Goal: Task Accomplishment & Management: Manage account settings

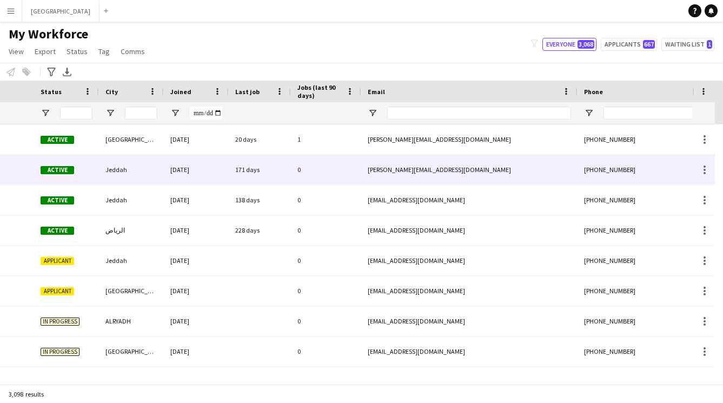
scroll to position [0, 609]
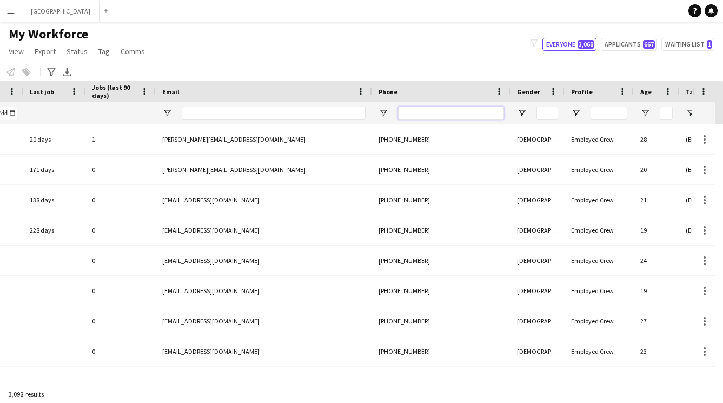
click at [426, 113] on input "Phone Filter Input" at bounding box center [451, 113] width 106 height 13
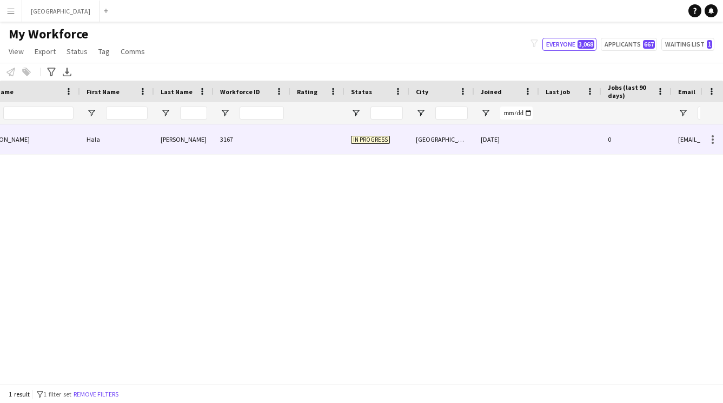
scroll to position [0, 0]
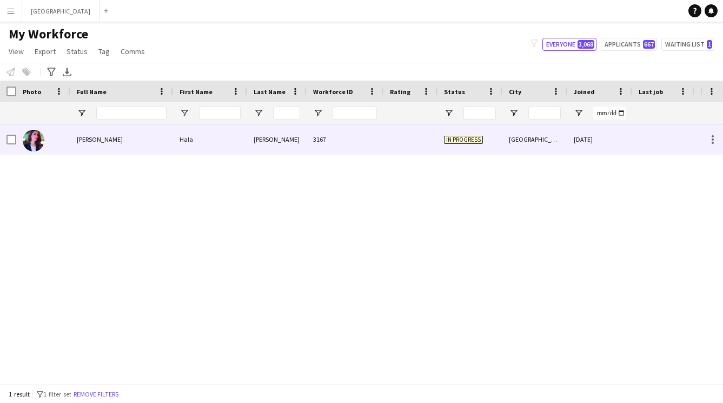
type input "****"
click at [323, 143] on div "3167" at bounding box center [345, 139] width 77 height 30
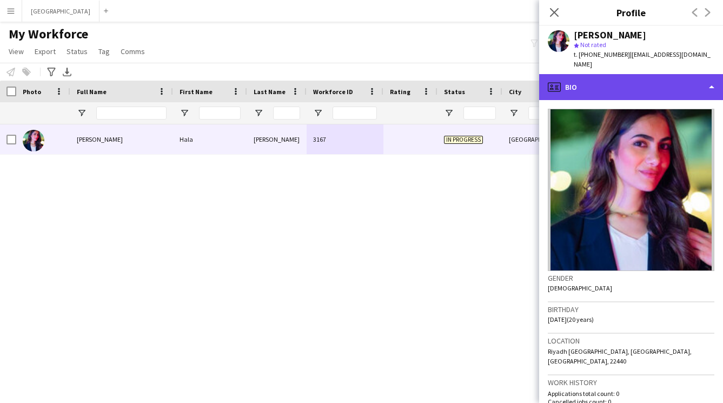
click at [621, 82] on div "profile Bio" at bounding box center [631, 87] width 184 height 26
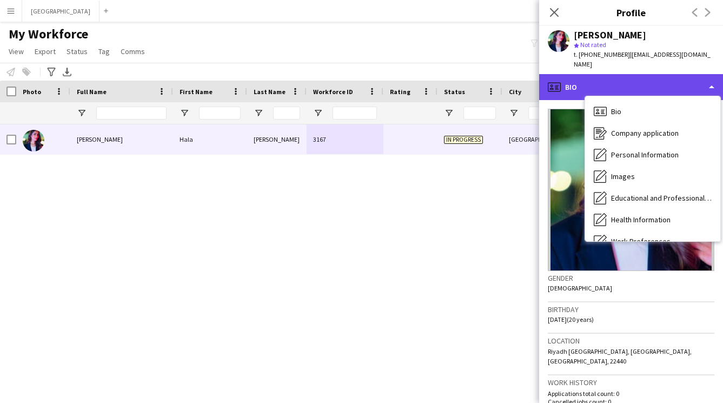
click at [575, 77] on div "profile Bio" at bounding box center [631, 87] width 184 height 26
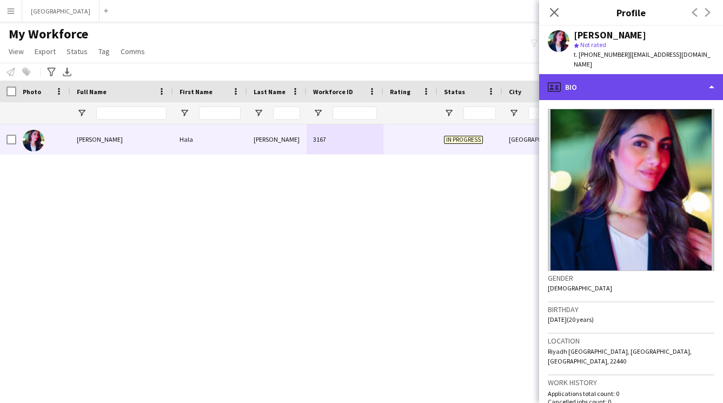
click at [622, 88] on div "profile Bio" at bounding box center [631, 87] width 184 height 26
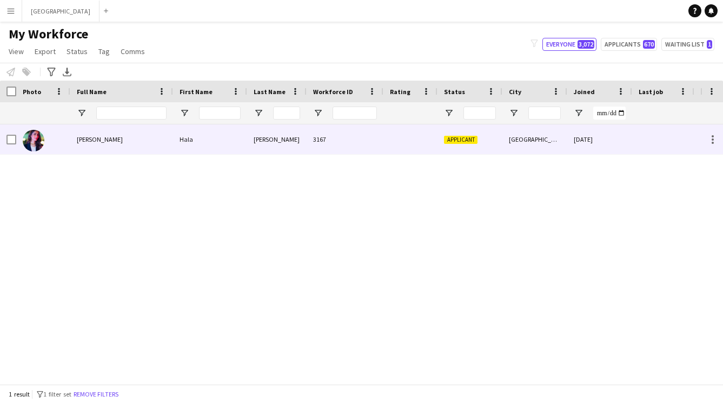
click at [327, 151] on div "3167" at bounding box center [345, 139] width 77 height 30
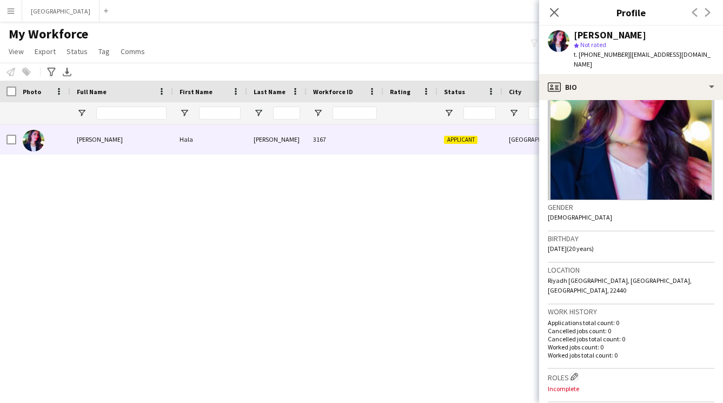
scroll to position [75, 0]
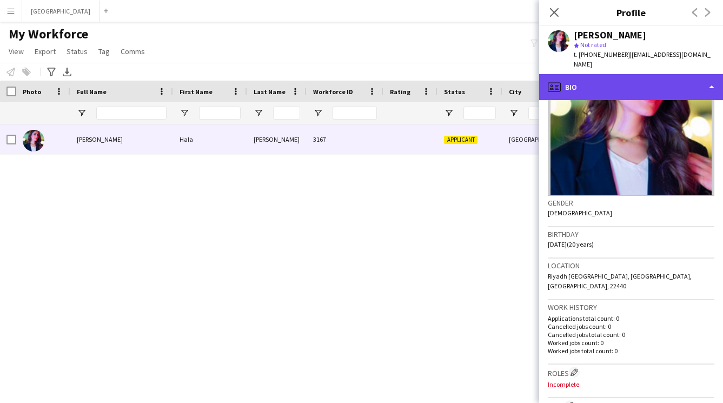
click at [602, 74] on div "profile Bio" at bounding box center [631, 87] width 184 height 26
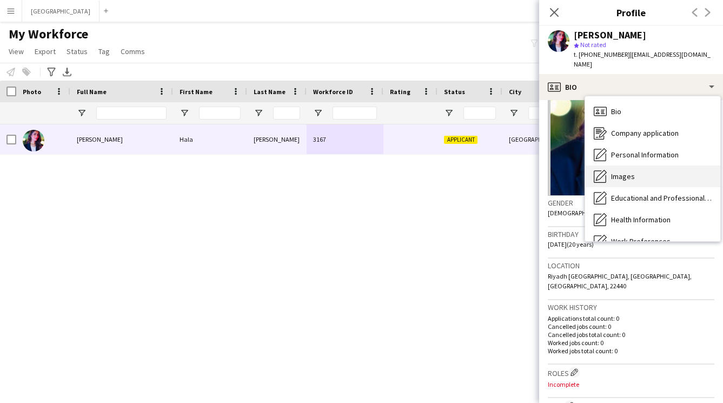
click at [615, 166] on div "Images Images" at bounding box center [652, 177] width 135 height 22
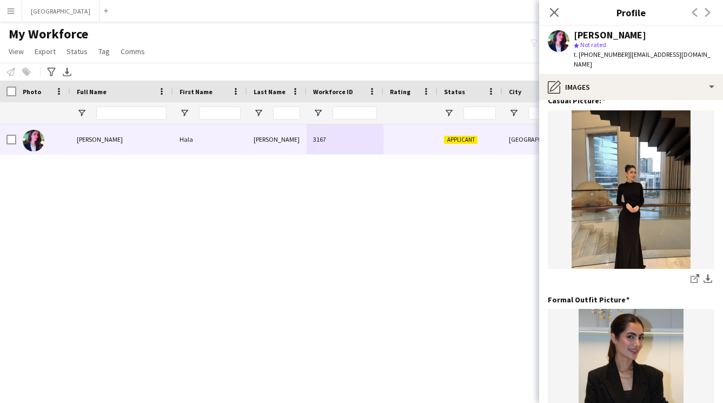
scroll to position [211, 0]
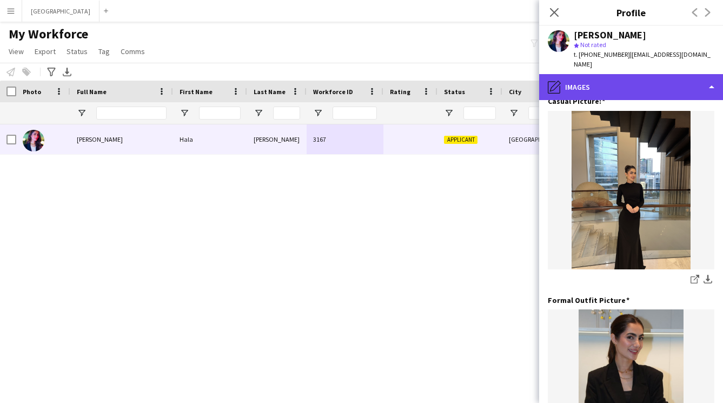
click at [614, 75] on div "pencil4 Images" at bounding box center [631, 87] width 184 height 26
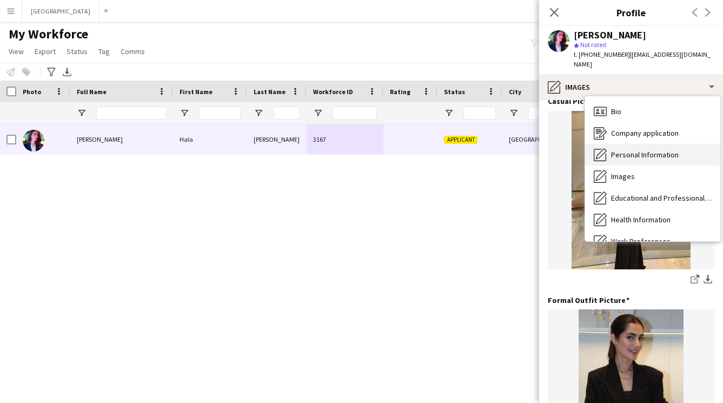
click at [622, 150] on span "Personal Information" at bounding box center [645, 155] width 68 height 10
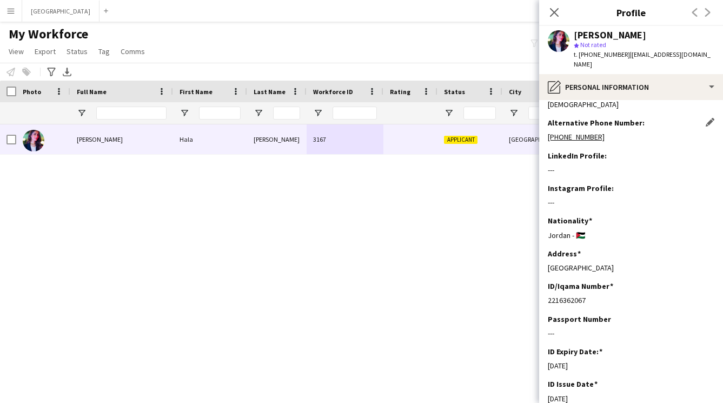
scroll to position [0, 0]
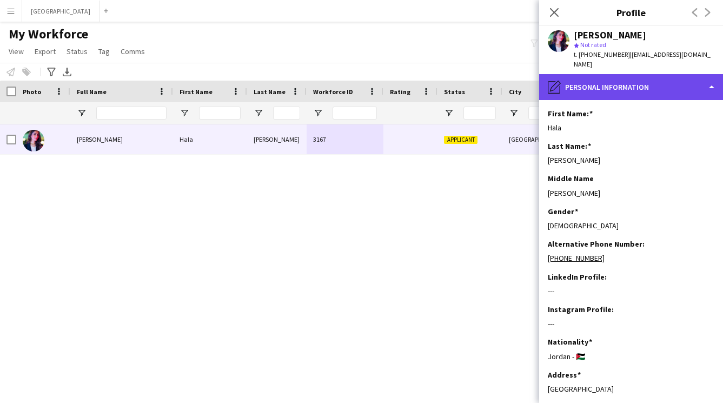
click at [606, 84] on div "pencil4 Personal Information" at bounding box center [631, 87] width 184 height 26
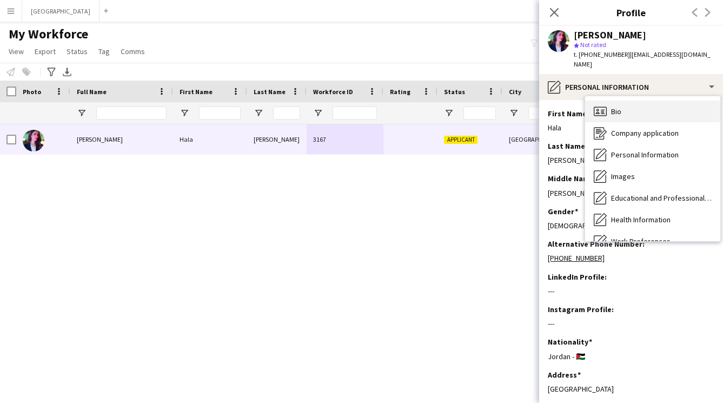
click at [613, 107] on span "Bio" at bounding box center [616, 112] width 10 height 10
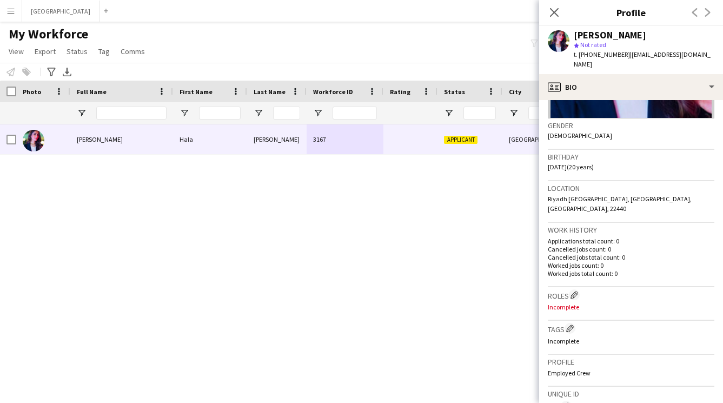
scroll to position [155, 0]
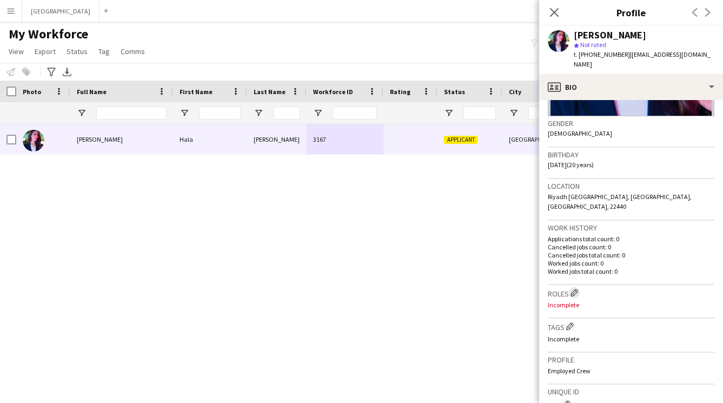
click at [577, 289] on app-icon "Edit crew company roles" at bounding box center [575, 293] width 8 height 8
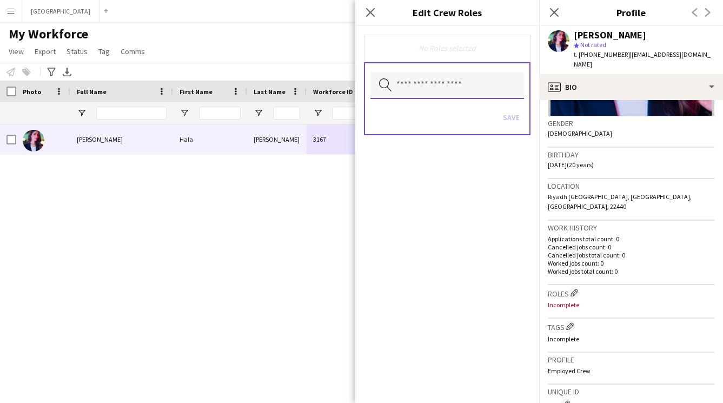
click at [404, 90] on input "text" at bounding box center [448, 85] width 154 height 27
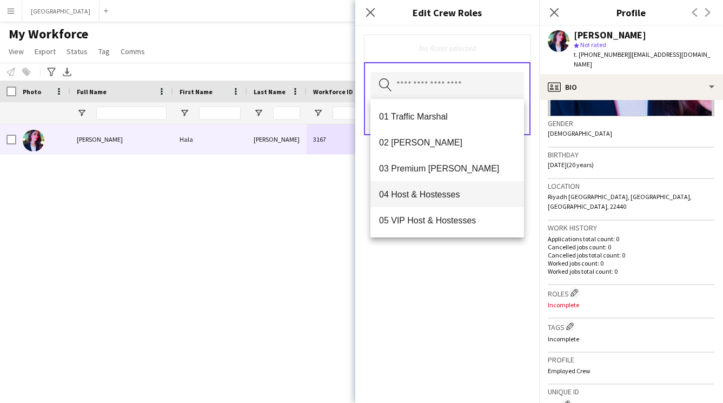
click at [424, 190] on span "04 Host & Hostesses" at bounding box center [447, 194] width 136 height 10
click at [439, 275] on div "04 Host & Hostesses Remove Search by role type Save" at bounding box center [447, 214] width 184 height 377
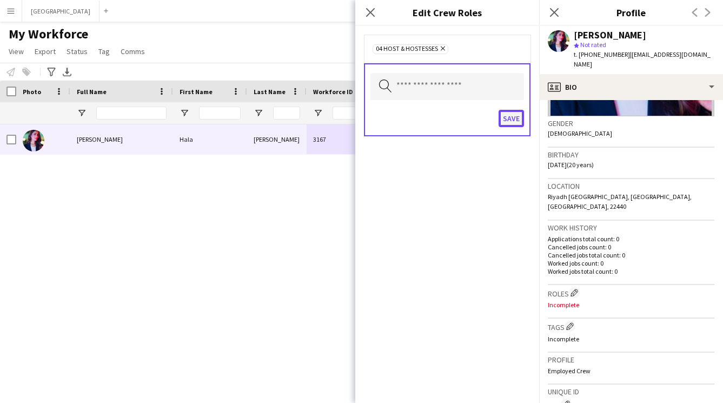
click at [514, 121] on button "Save" at bounding box center [511, 118] width 25 height 17
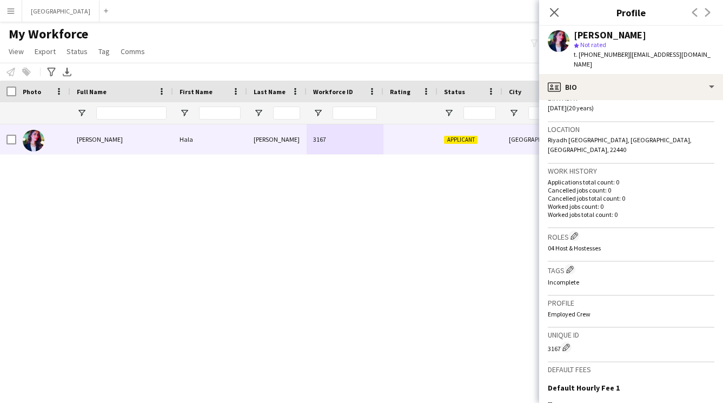
scroll to position [216, 0]
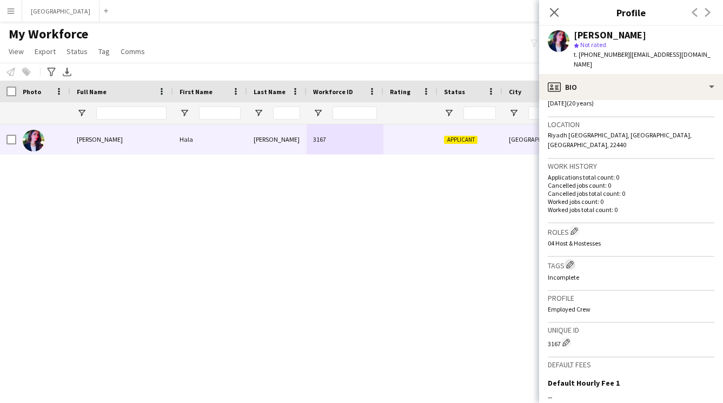
click at [572, 261] on app-icon "Edit crew company tags" at bounding box center [570, 265] width 8 height 8
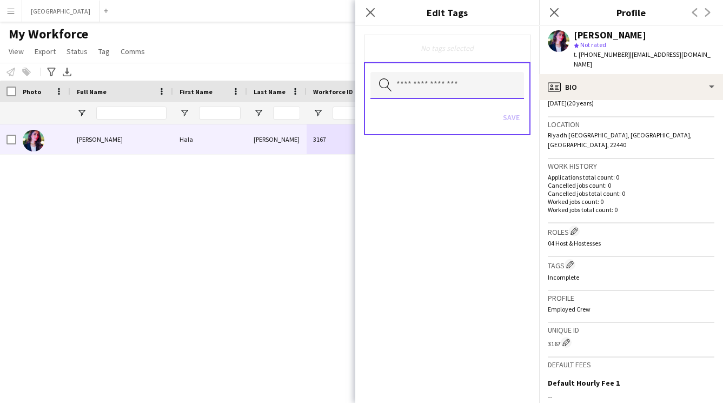
click at [432, 78] on input "text" at bounding box center [448, 85] width 154 height 27
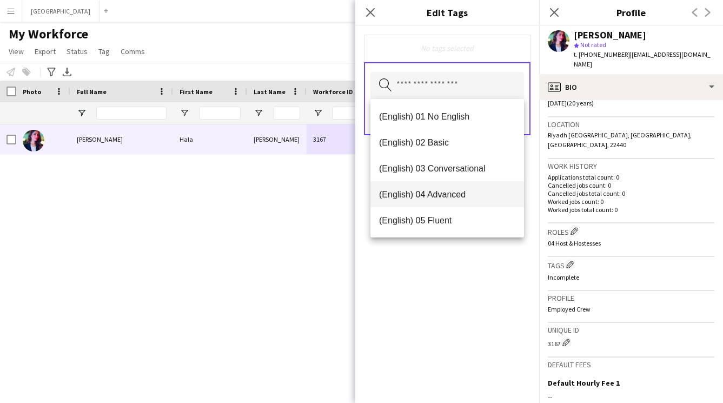
click at [433, 192] on span "(English) 04 Advanced" at bounding box center [447, 194] width 136 height 10
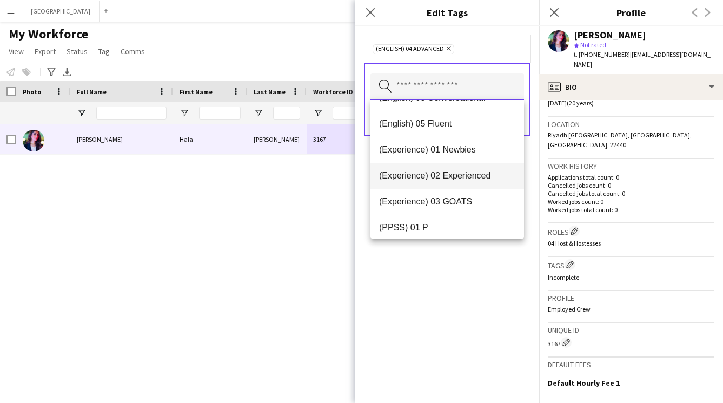
scroll to position [72, 0]
click at [444, 179] on span "(Experience) 02 Experienced" at bounding box center [447, 174] width 136 height 10
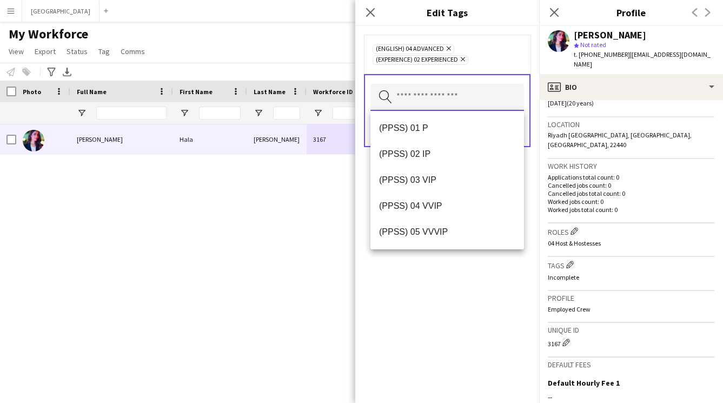
scroll to position [156, 0]
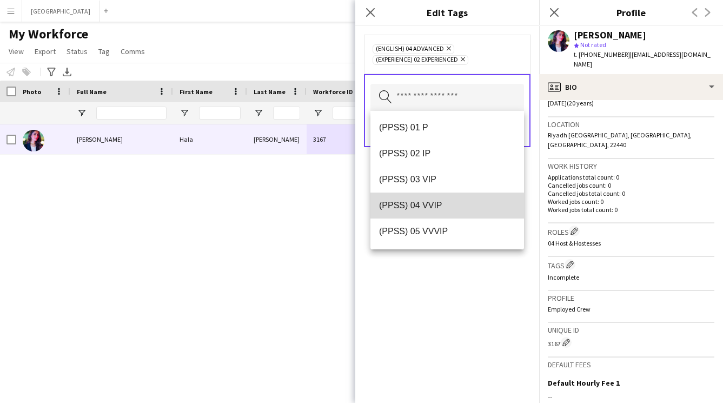
click at [437, 207] on span "(PPSS) 04 VVIP" at bounding box center [447, 205] width 136 height 10
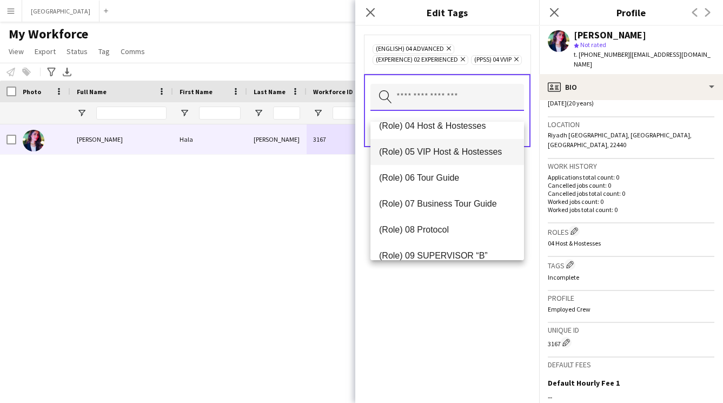
scroll to position [350, 0]
click at [438, 156] on span "(Role) 04 Host & Hostesses" at bounding box center [447, 152] width 136 height 10
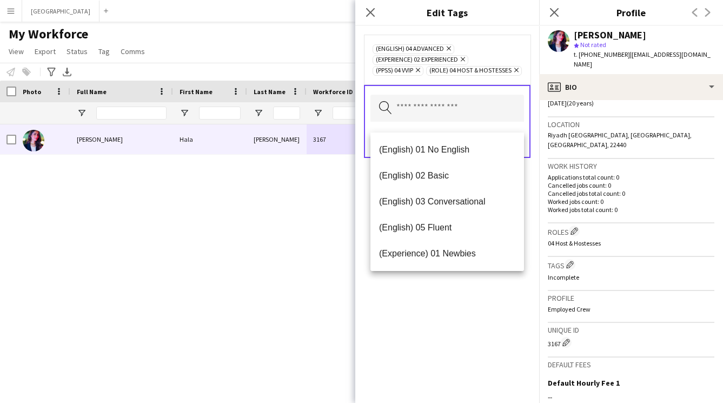
click at [440, 295] on div "(English) 04 Advanced Remove (Experience) 02 Experienced Remove (PPSS) 04 VVIP …" at bounding box center [447, 214] width 184 height 377
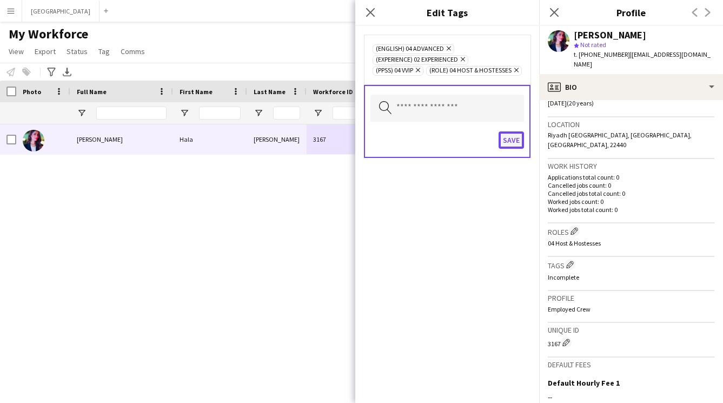
click at [512, 149] on button "Save" at bounding box center [511, 139] width 25 height 17
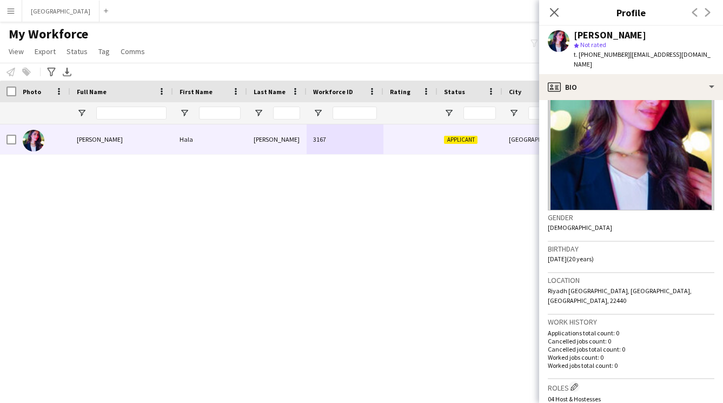
scroll to position [0, 0]
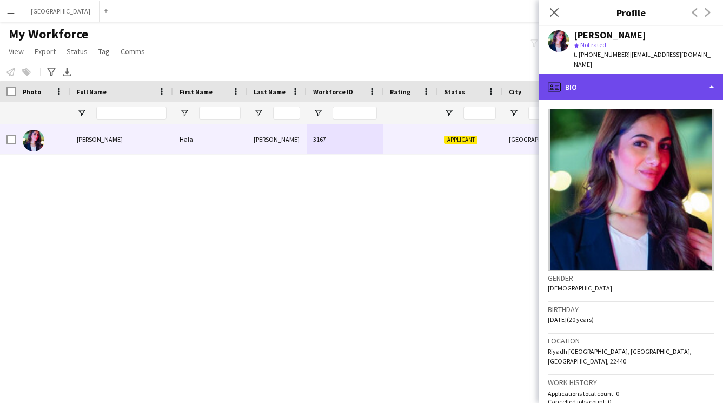
click at [588, 83] on div "profile Bio" at bounding box center [631, 87] width 184 height 26
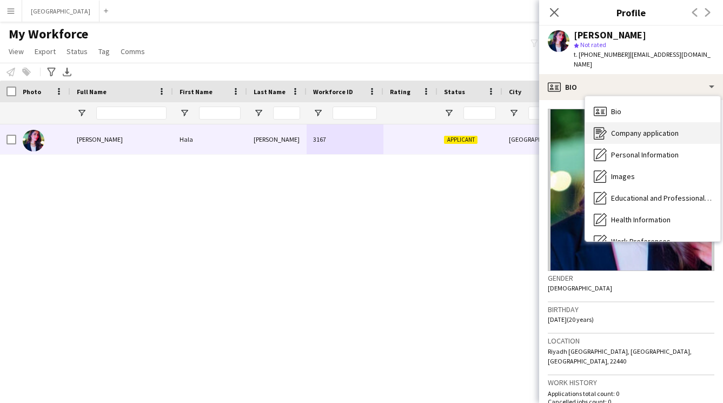
click at [618, 128] on span "Company application" at bounding box center [645, 133] width 68 height 10
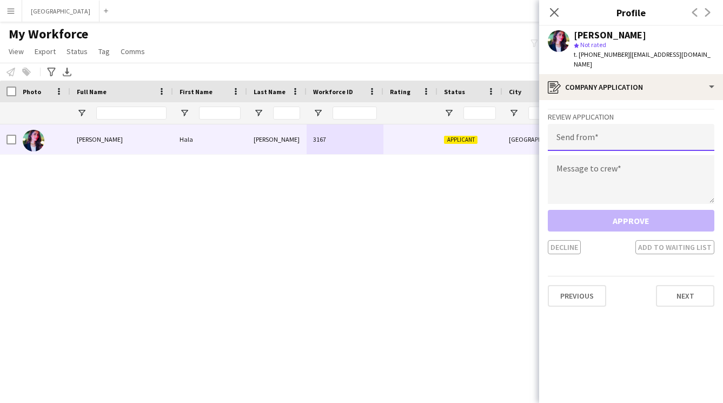
click at [632, 126] on input "email" at bounding box center [631, 137] width 167 height 27
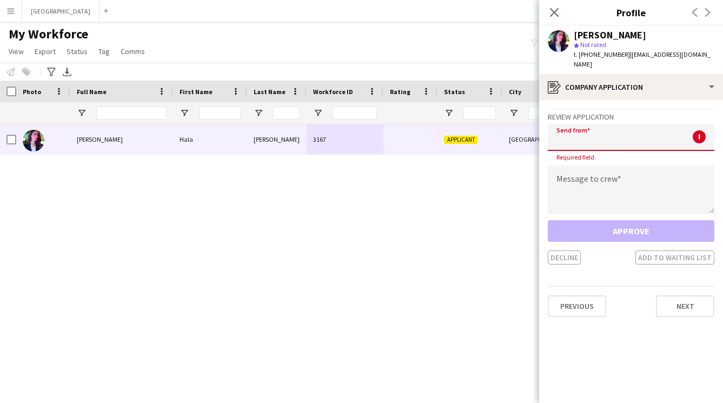
click at [588, 133] on input "email" at bounding box center [631, 137] width 167 height 27
paste input "**********"
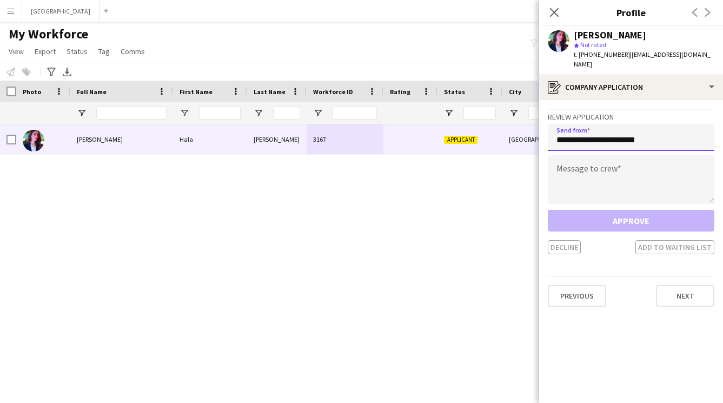
type input "**********"
click at [573, 155] on textarea at bounding box center [631, 179] width 167 height 49
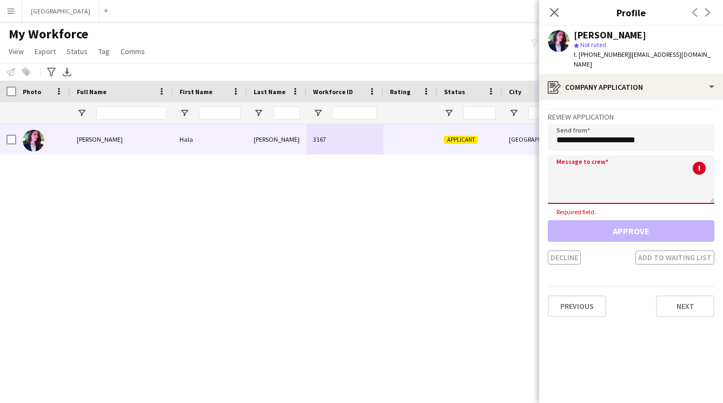
paste textarea "**********"
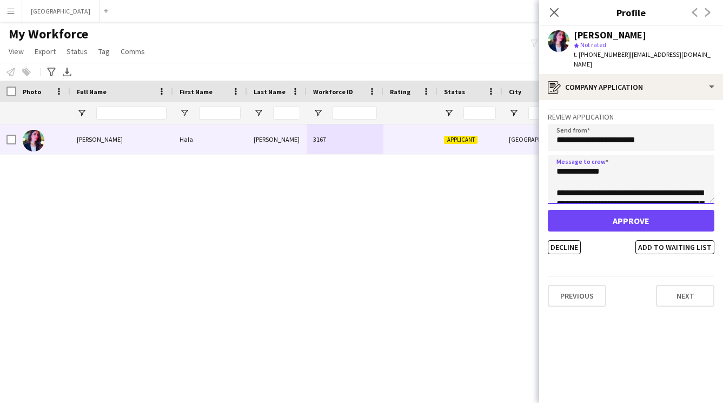
scroll to position [180, 0]
type textarea "**********"
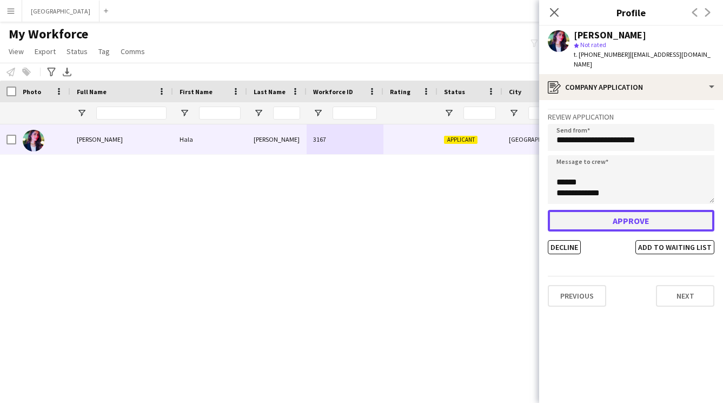
click at [626, 210] on button "Approve" at bounding box center [631, 221] width 167 height 22
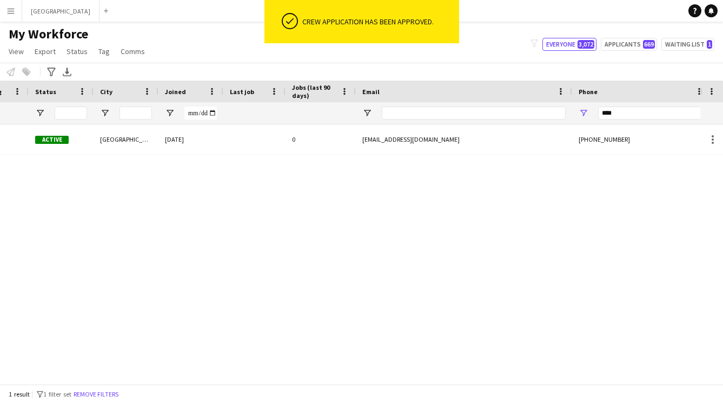
scroll to position [0, 0]
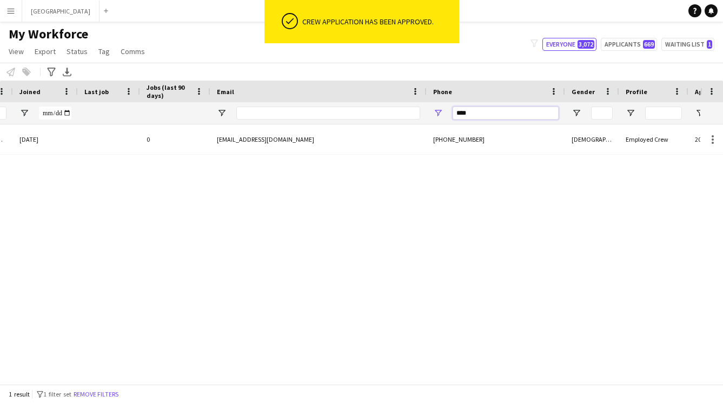
click at [473, 114] on input "****" at bounding box center [506, 113] width 106 height 13
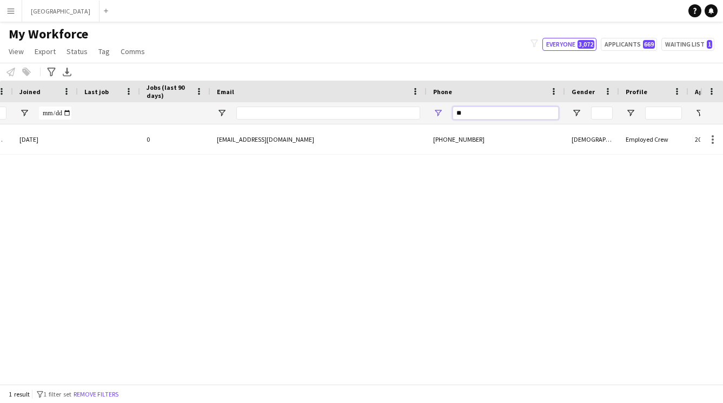
type input "*"
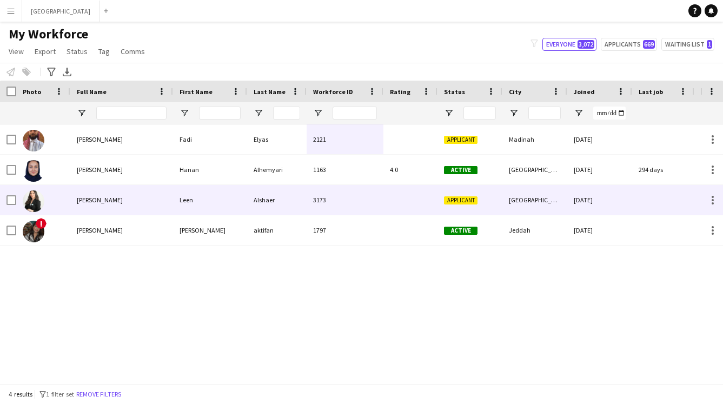
type input "****"
click at [225, 199] on div "Leen" at bounding box center [210, 200] width 74 height 30
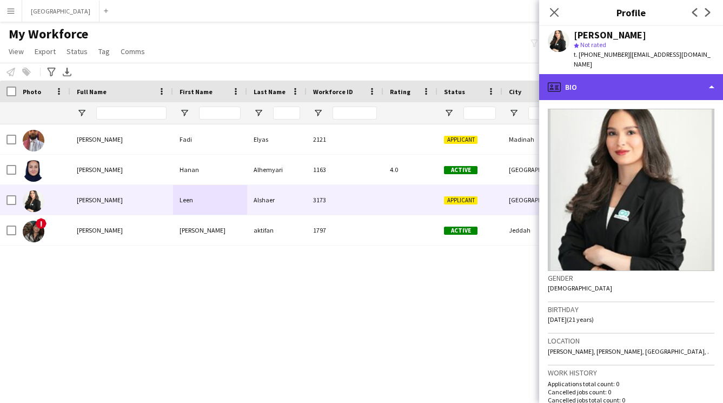
click at [604, 80] on div "profile Bio" at bounding box center [631, 87] width 184 height 26
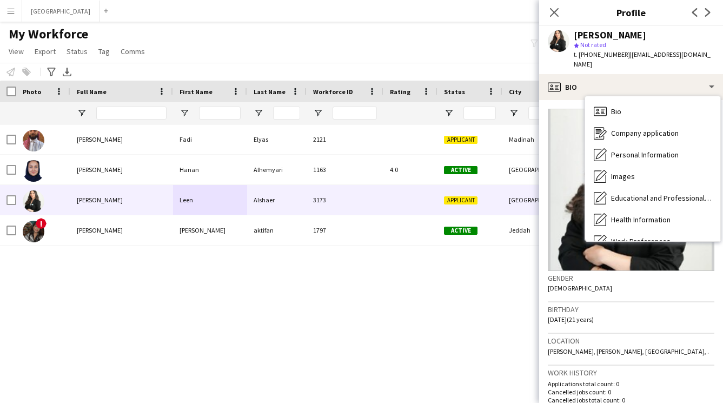
click at [612, 322] on div "Birthday [DEMOGRAPHIC_DATA] (21 years)" at bounding box center [631, 317] width 167 height 31
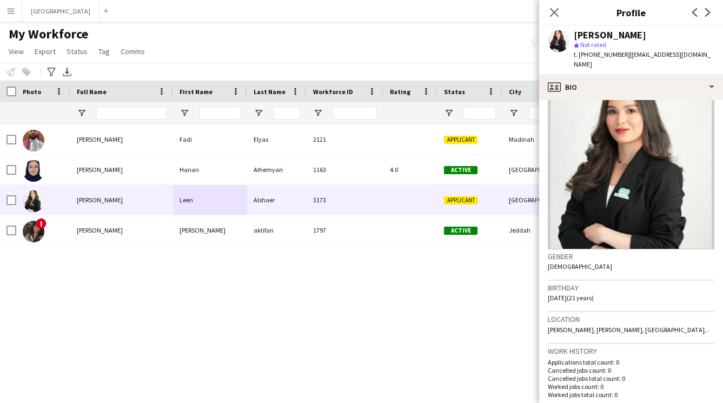
scroll to position [30, 0]
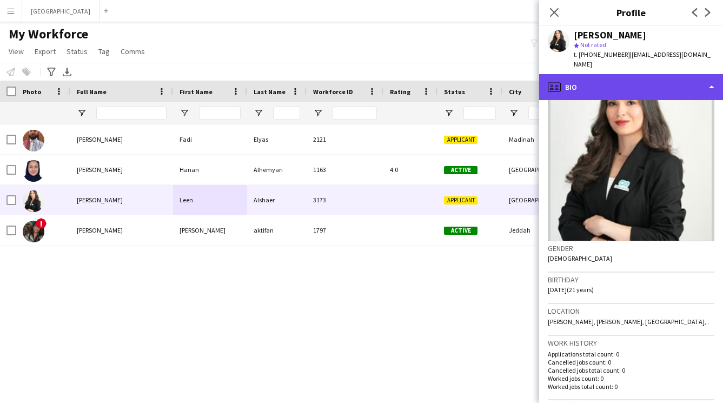
click at [599, 81] on div "profile Bio" at bounding box center [631, 87] width 184 height 26
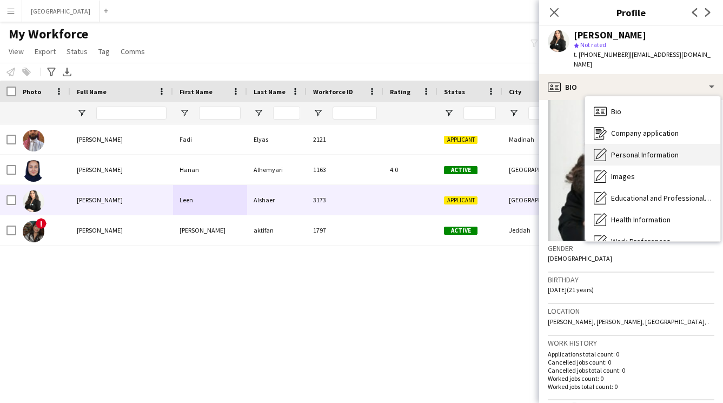
click at [617, 150] on span "Personal Information" at bounding box center [645, 155] width 68 height 10
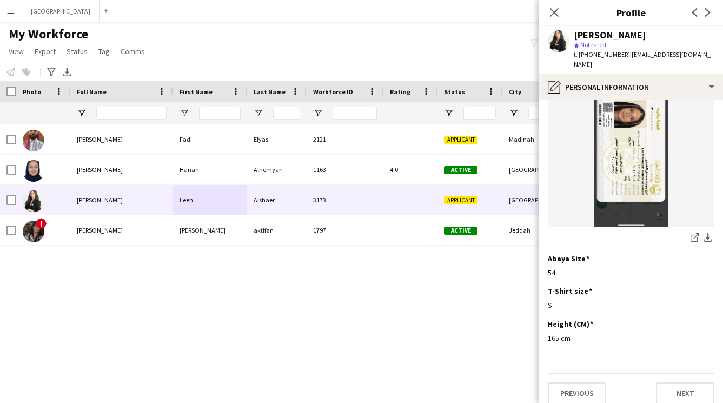
scroll to position [0, 0]
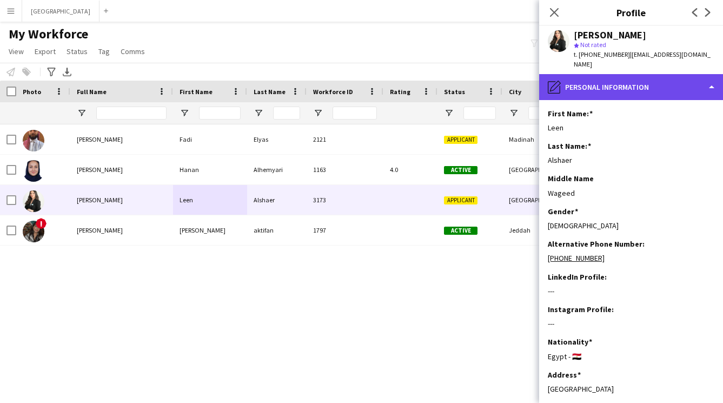
click at [604, 84] on div "pencil4 Personal Information" at bounding box center [631, 87] width 184 height 26
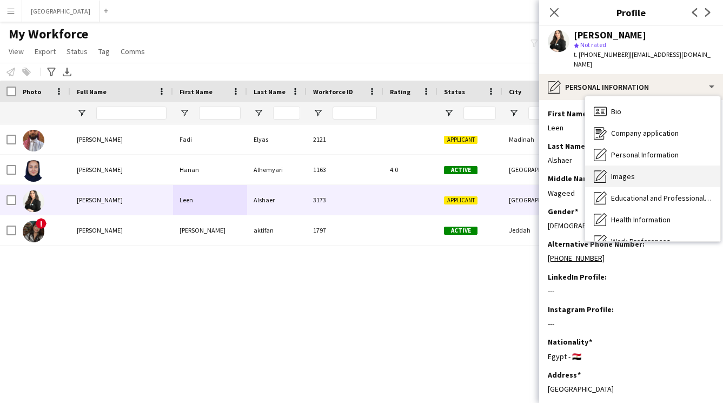
click at [619, 171] on span "Images" at bounding box center [623, 176] width 24 height 10
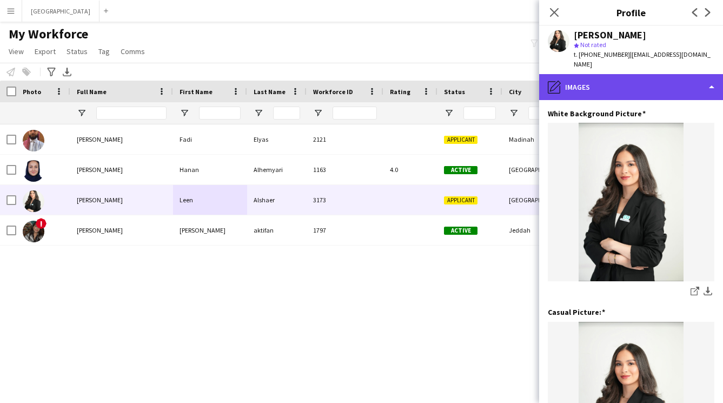
click at [598, 76] on div "pencil4 Images" at bounding box center [631, 87] width 184 height 26
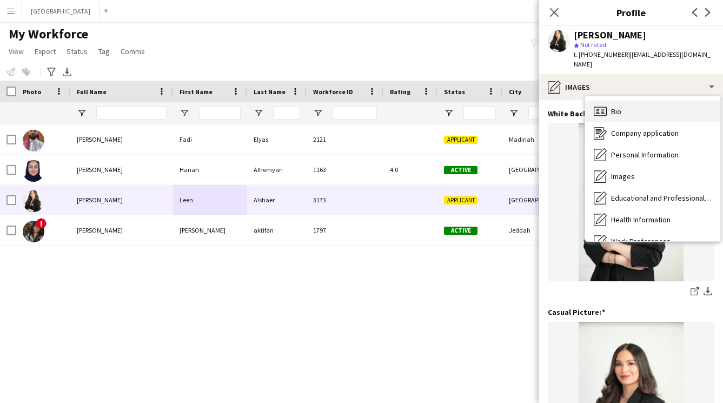
click at [617, 107] on span "Bio" at bounding box center [616, 112] width 10 height 10
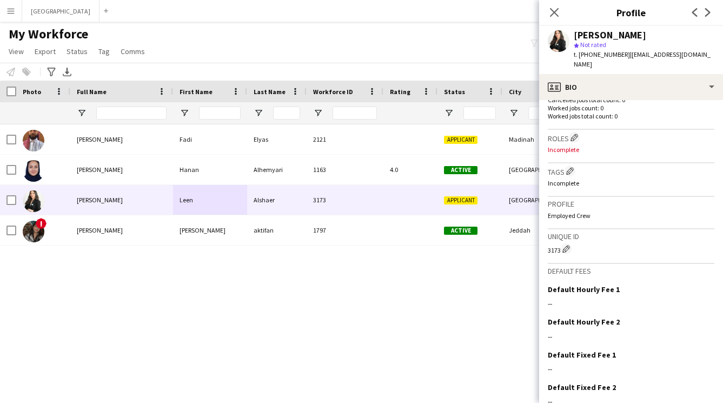
scroll to position [301, 0]
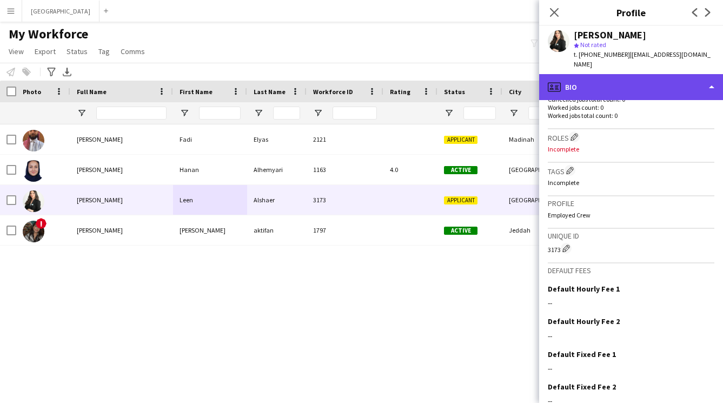
click at [610, 74] on div "profile Bio" at bounding box center [631, 87] width 184 height 26
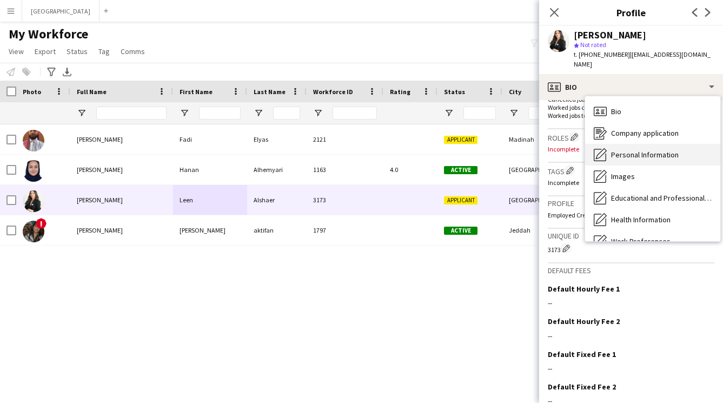
click at [620, 150] on span "Personal Information" at bounding box center [645, 155] width 68 height 10
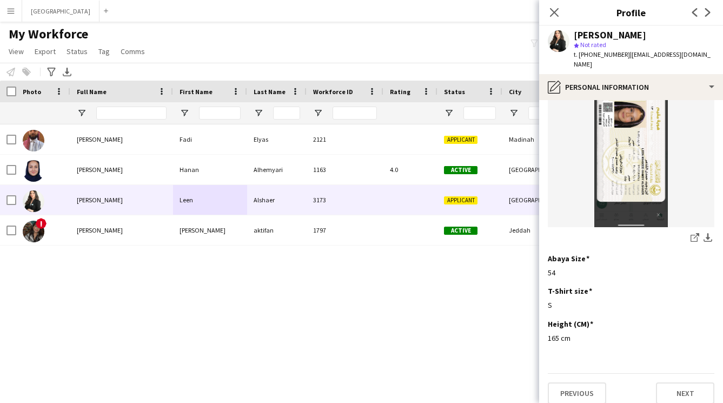
scroll to position [0, 0]
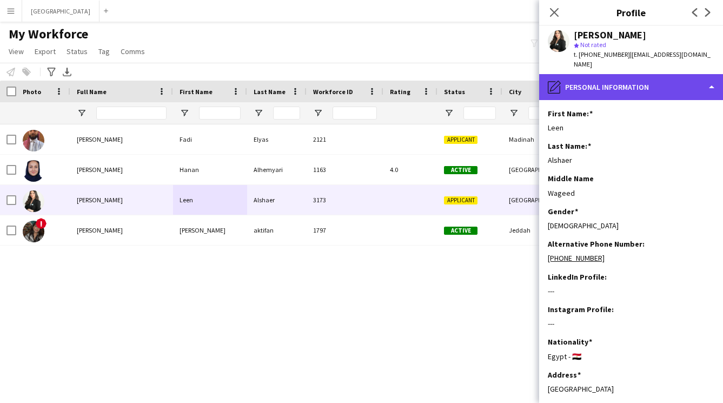
click at [598, 74] on div "pencil4 Personal Information" at bounding box center [631, 87] width 184 height 26
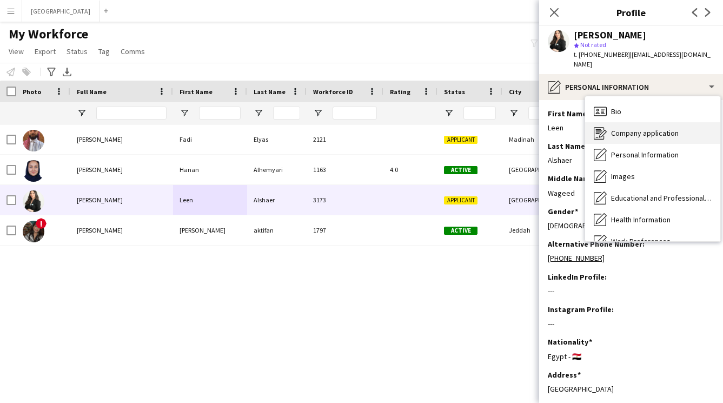
click at [607, 126] on div "Company application Company application" at bounding box center [652, 133] width 135 height 22
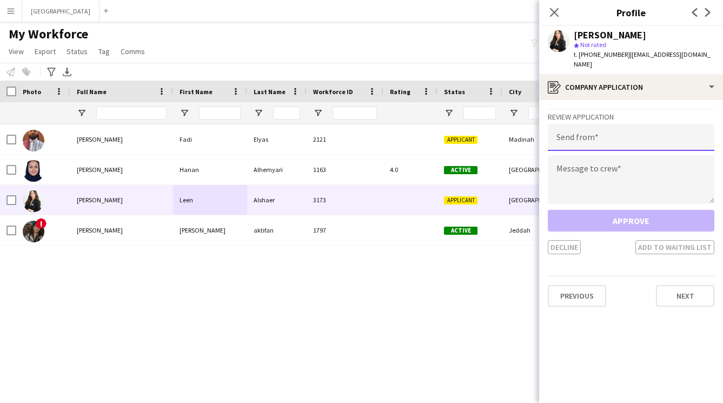
click at [568, 129] on input "email" at bounding box center [631, 137] width 167 height 27
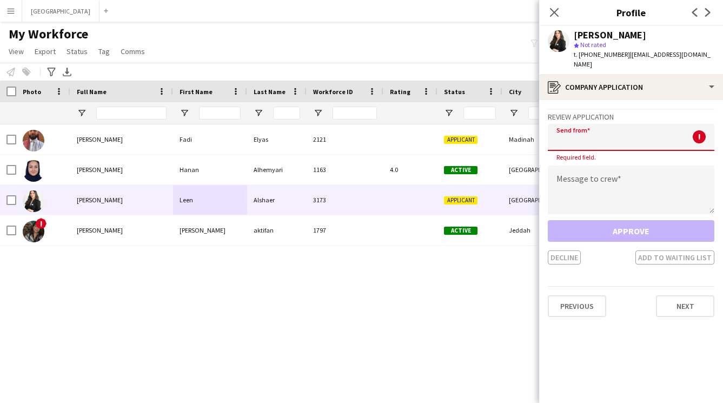
paste input "**********"
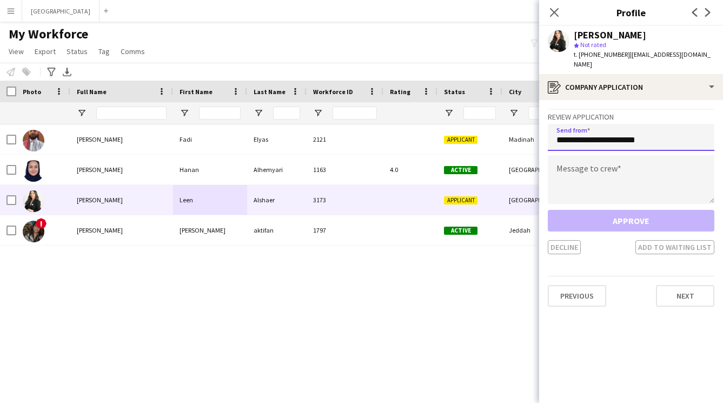
type input "**********"
click at [586, 155] on textarea at bounding box center [631, 179] width 167 height 49
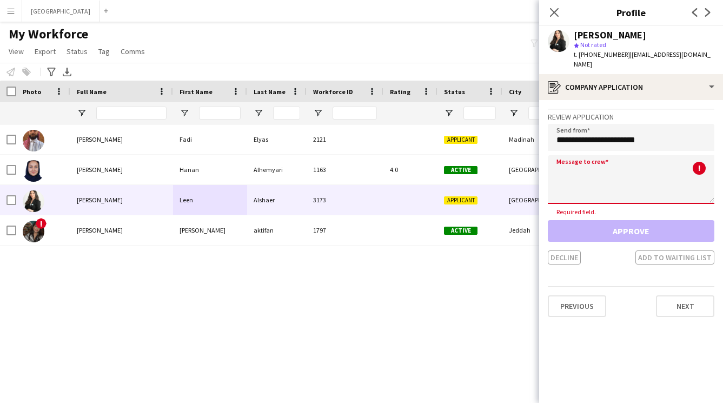
paste textarea "**********"
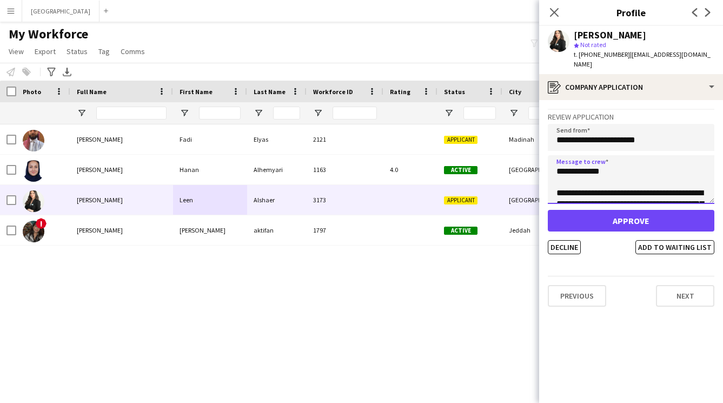
scroll to position [180, 0]
type textarea "**********"
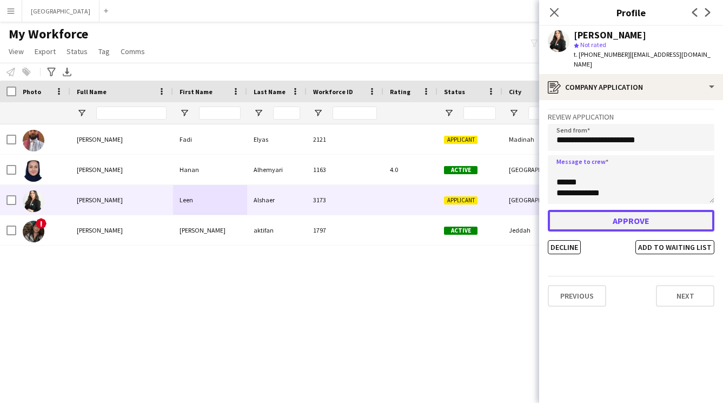
click at [619, 210] on button "Approve" at bounding box center [631, 221] width 167 height 22
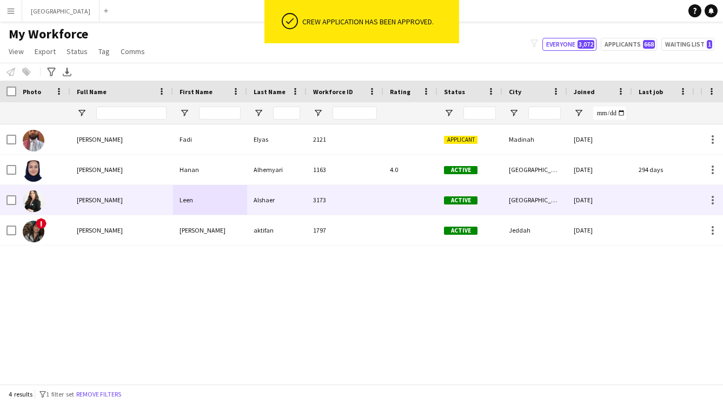
click at [295, 200] on div "Alshaer" at bounding box center [277, 200] width 60 height 30
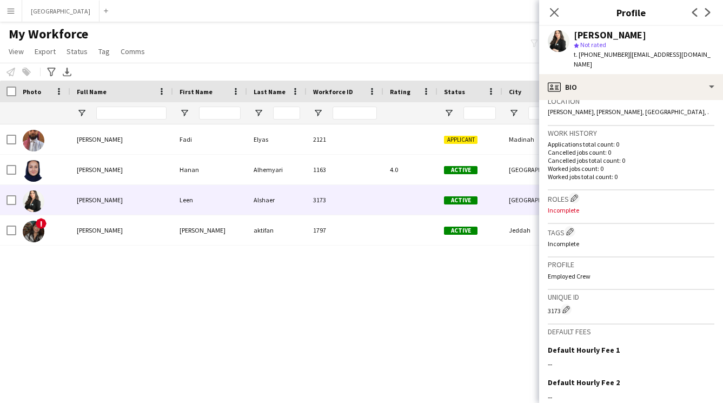
scroll to position [238, 0]
click at [577, 196] on app-icon "Edit crew company roles" at bounding box center [575, 200] width 8 height 8
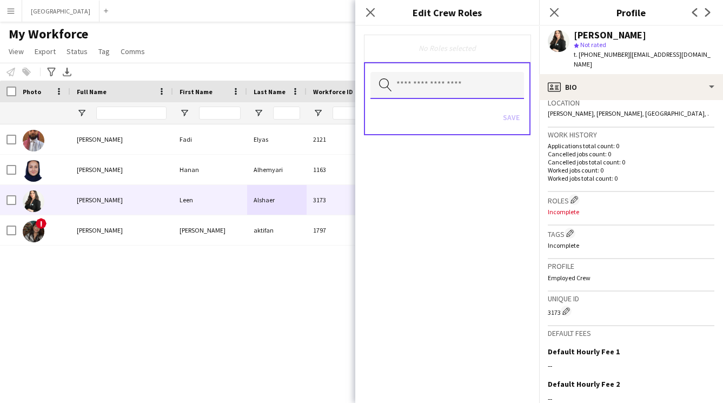
click at [429, 85] on input "text" at bounding box center [448, 85] width 154 height 27
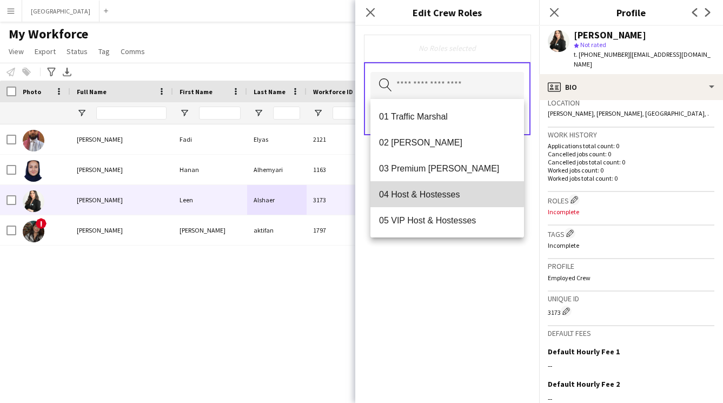
click at [435, 193] on span "04 Host & Hostesses" at bounding box center [447, 194] width 136 height 10
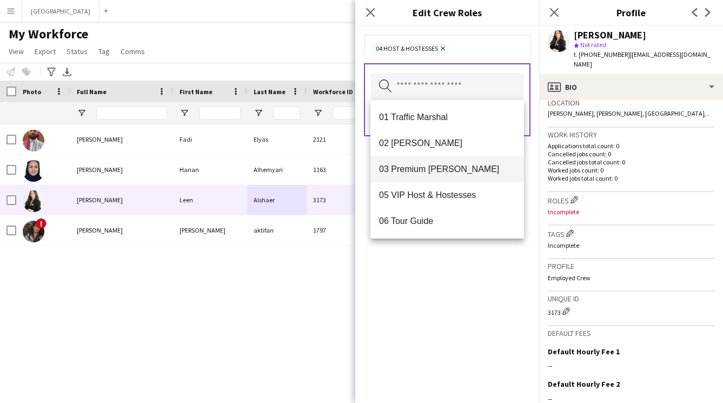
click at [426, 174] on span "03 Premium [PERSON_NAME]" at bounding box center [447, 169] width 136 height 10
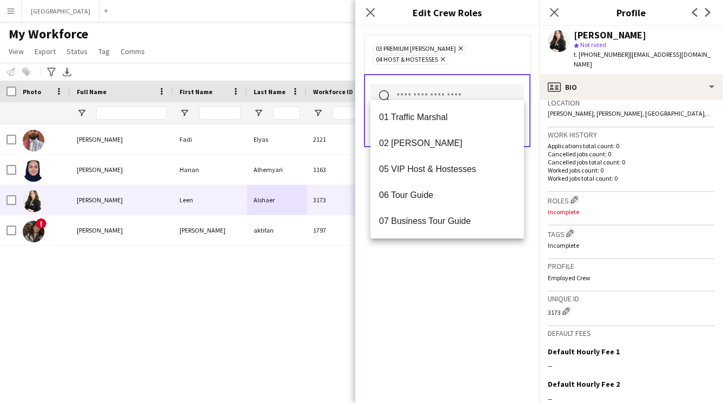
click at [457, 261] on div "03 Premium [PERSON_NAME] Remove 04 Host & Hostesses Remove Search by role type …" at bounding box center [447, 214] width 184 height 377
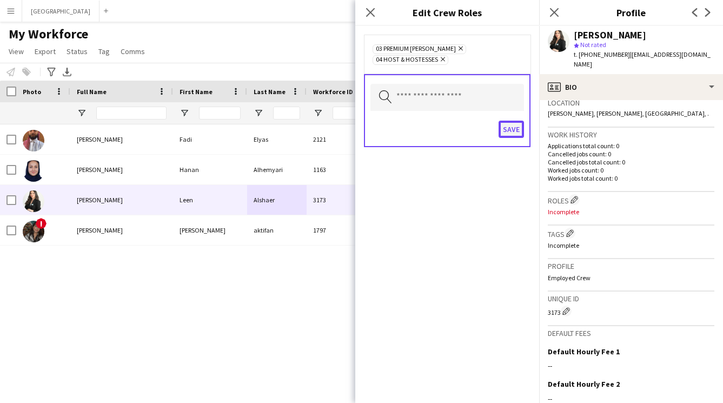
click at [515, 121] on button "Save" at bounding box center [511, 129] width 25 height 17
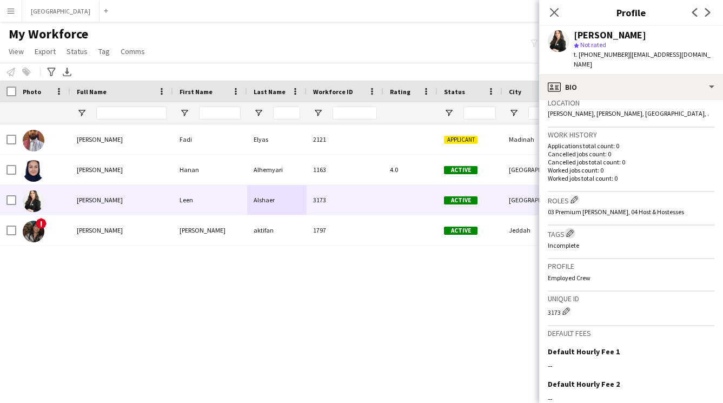
click at [572, 229] on app-icon "Edit crew company tags" at bounding box center [570, 233] width 8 height 8
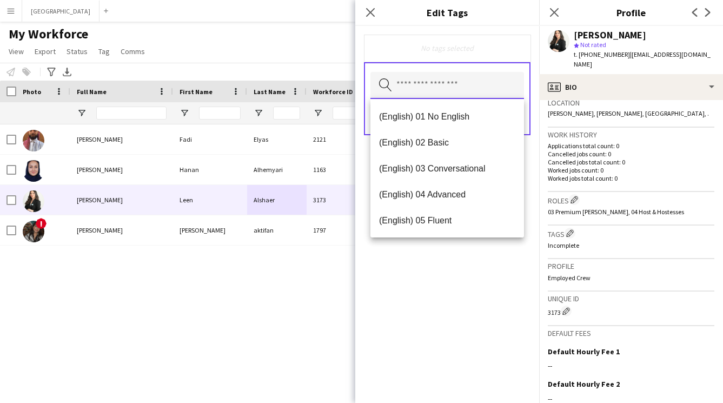
click at [452, 82] on input "text" at bounding box center [448, 85] width 154 height 27
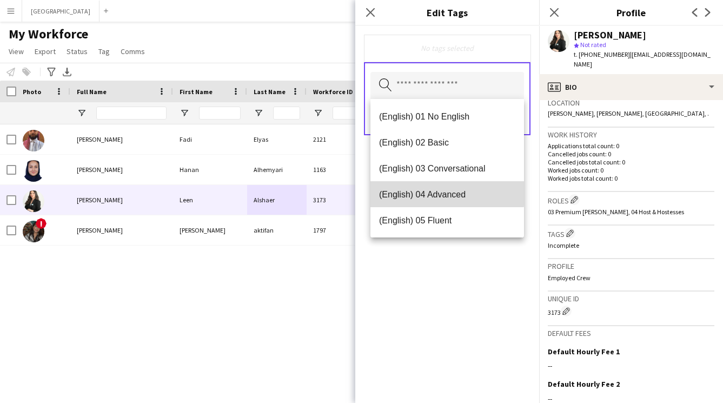
click at [432, 192] on span "(English) 04 Advanced" at bounding box center [447, 194] width 136 height 10
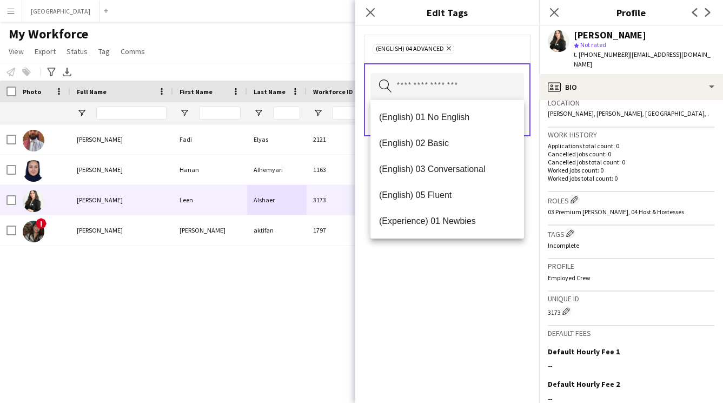
click at [448, 47] on icon at bounding box center [449, 49] width 4 height 4
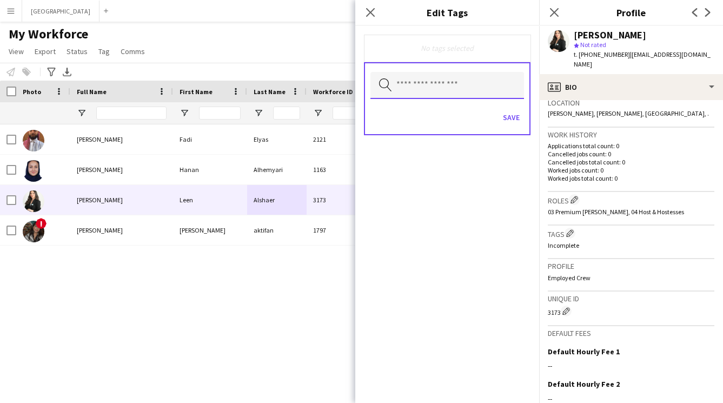
click at [442, 84] on input "text" at bounding box center [448, 85] width 154 height 27
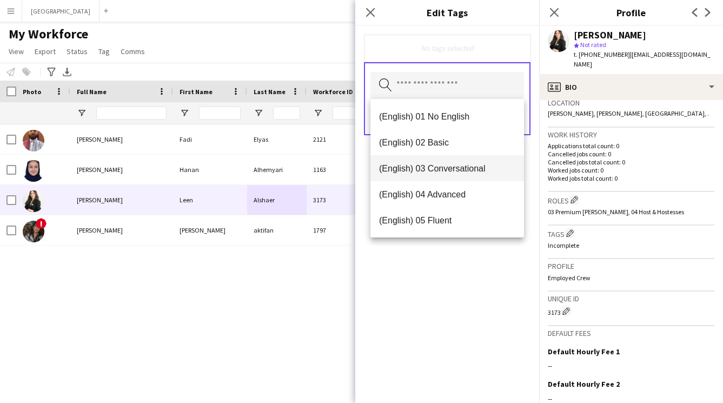
click at [436, 170] on span "(English) 03 Conversational" at bounding box center [447, 168] width 136 height 10
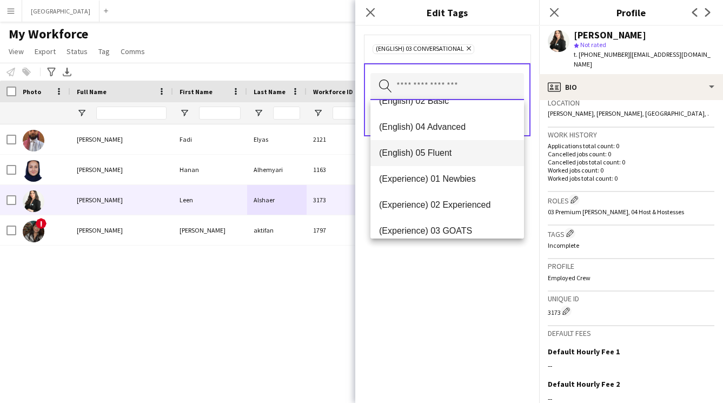
scroll to position [44, 0]
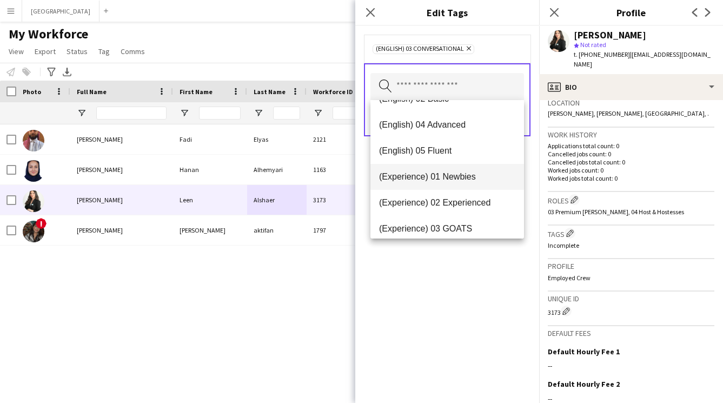
click at [433, 177] on span "(Experience) 01 Newbies" at bounding box center [447, 176] width 136 height 10
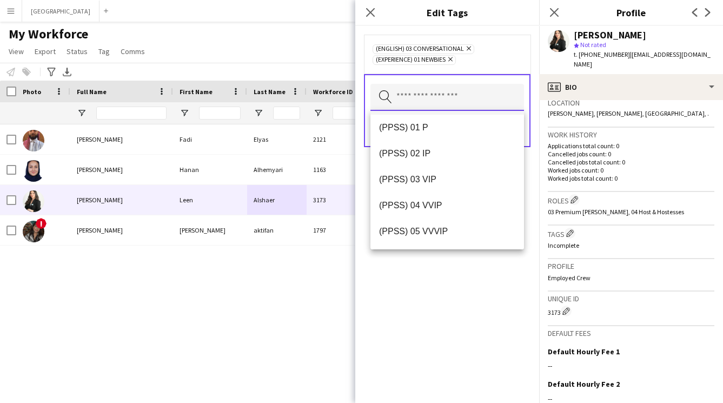
scroll to position [157, 0]
click at [432, 175] on span "(PPSS) 03 VIP" at bounding box center [447, 178] width 136 height 10
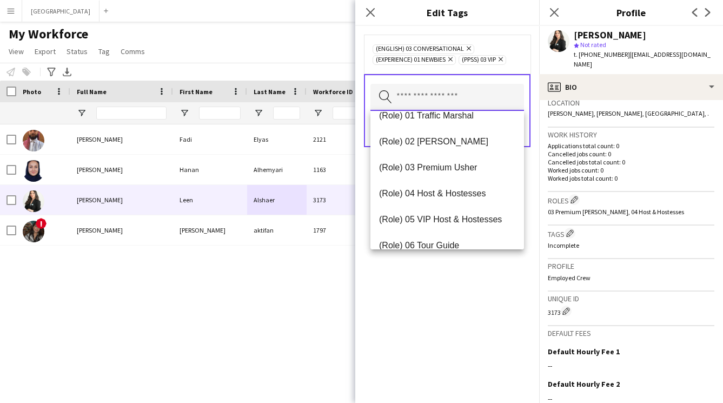
scroll to position [302, 0]
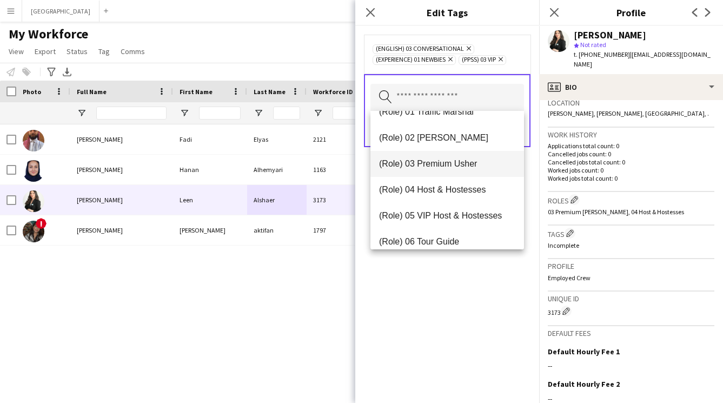
click at [433, 166] on span "(Role) 03 Premium Usher" at bounding box center [447, 164] width 136 height 10
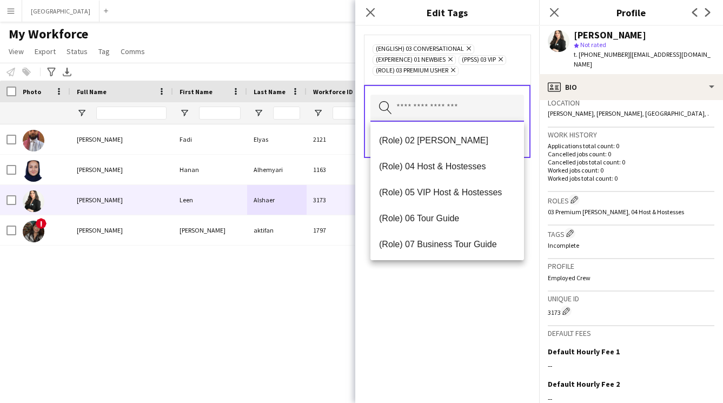
scroll to position [311, 0]
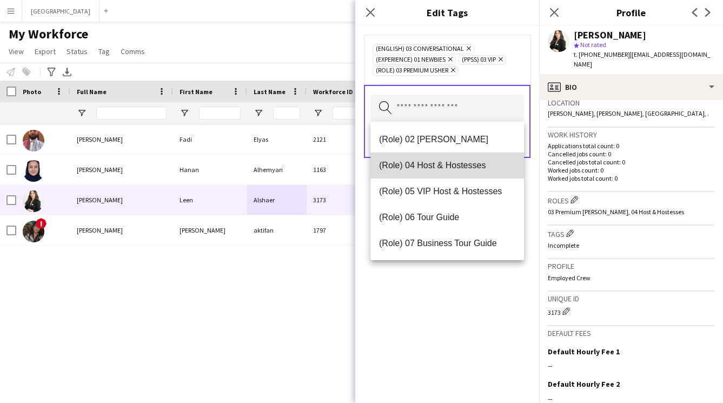
click at [433, 162] on span "(Role) 04 Host & Hostesses" at bounding box center [447, 165] width 136 height 10
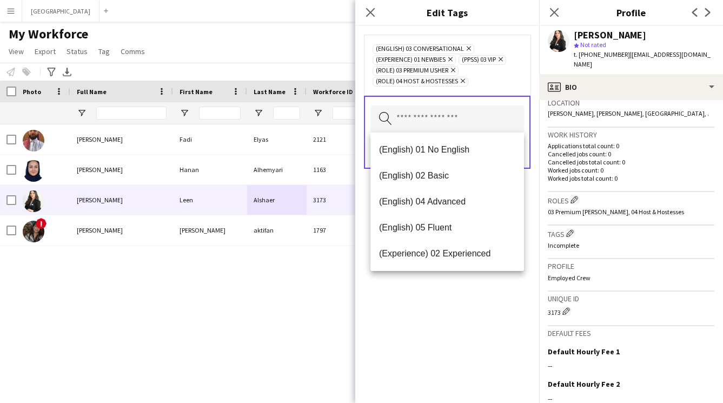
click at [444, 301] on div "(English) 03 Conversational Remove (Experience) 01 Newbies Remove (PPSS) 03 VIP…" at bounding box center [447, 214] width 184 height 377
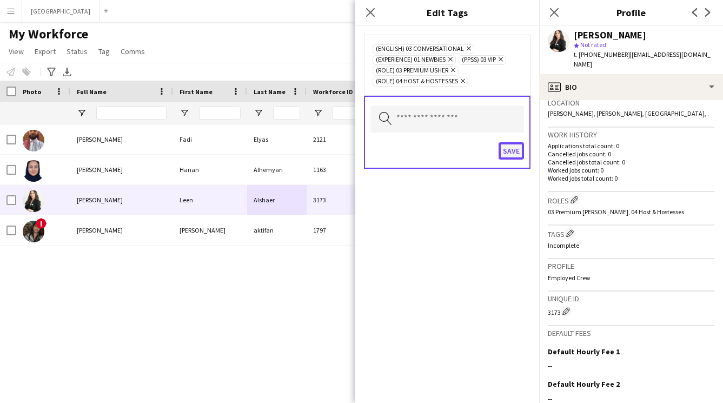
click at [512, 150] on button "Save" at bounding box center [511, 150] width 25 height 17
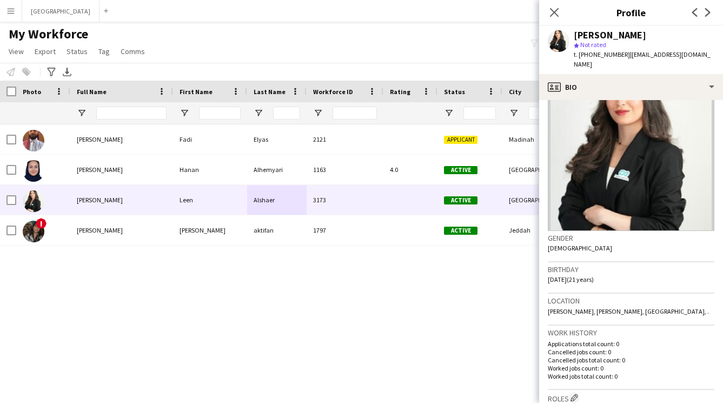
scroll to position [0, 0]
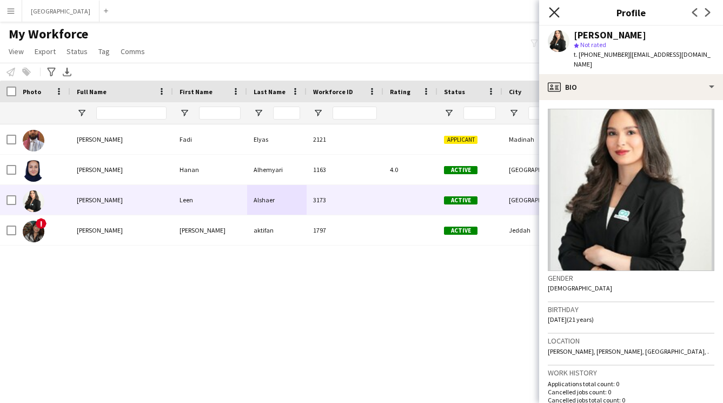
click at [552, 12] on icon "Close pop-in" at bounding box center [554, 12] width 10 height 10
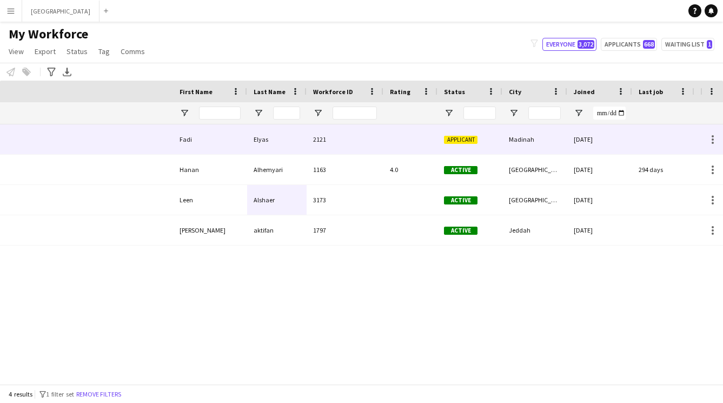
scroll to position [0, 761]
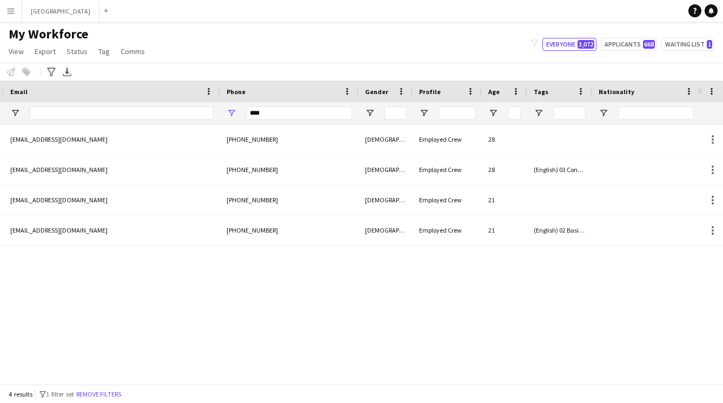
click at [309, 106] on div "****" at bounding box center [299, 113] width 106 height 22
click at [305, 115] on input "****" at bounding box center [299, 113] width 106 height 13
type input "*"
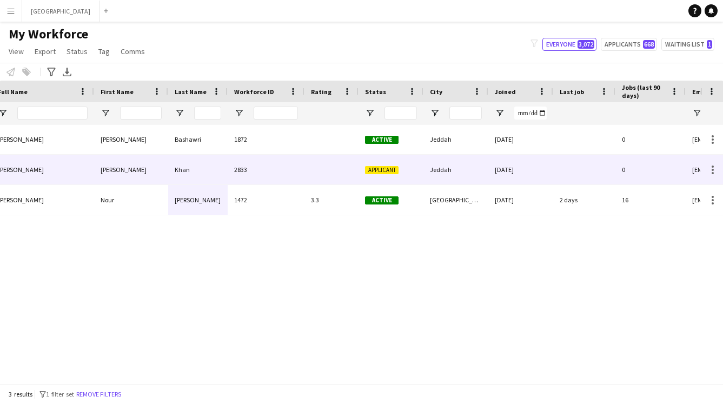
scroll to position [0, 263]
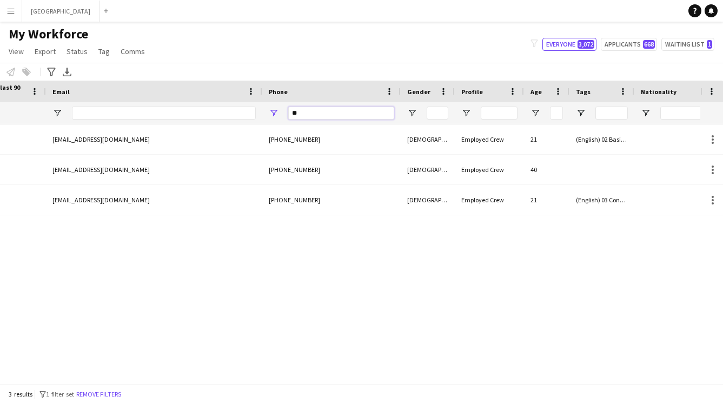
type input "*"
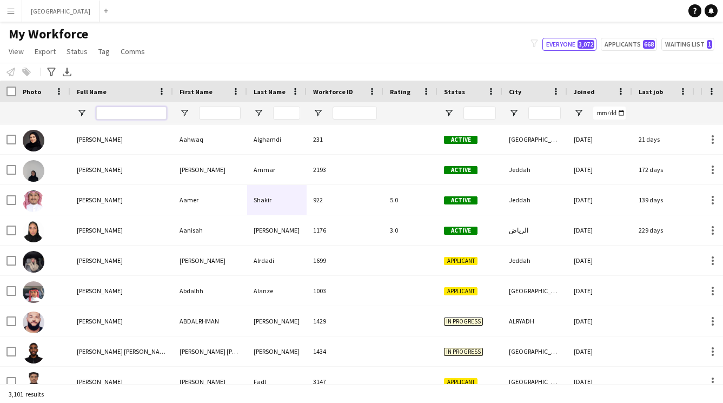
click at [139, 113] on input "Full Name Filter Input" at bounding box center [131, 113] width 70 height 13
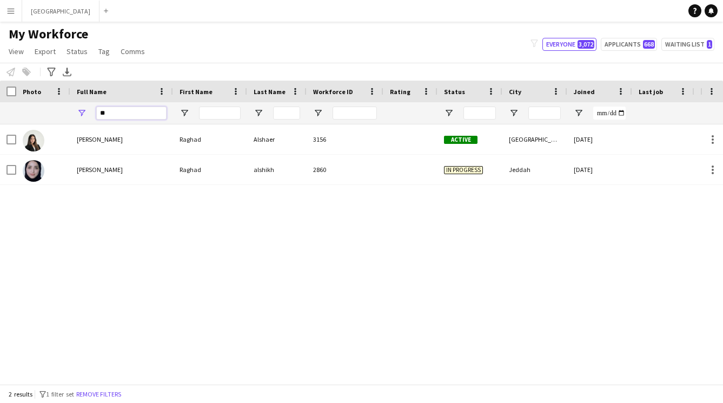
type input "*"
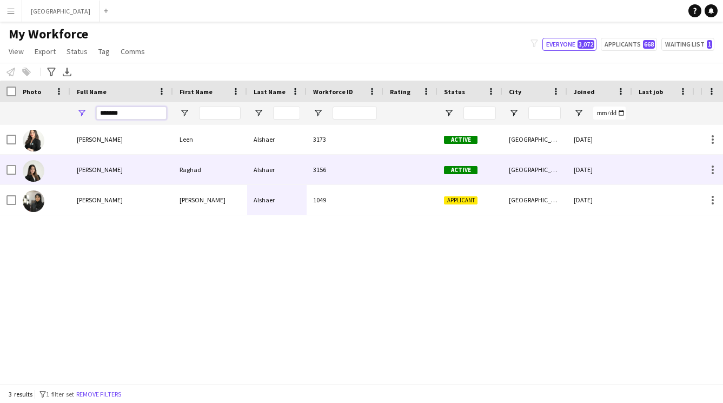
type input "*******"
click at [181, 163] on div "Raghad" at bounding box center [210, 170] width 74 height 30
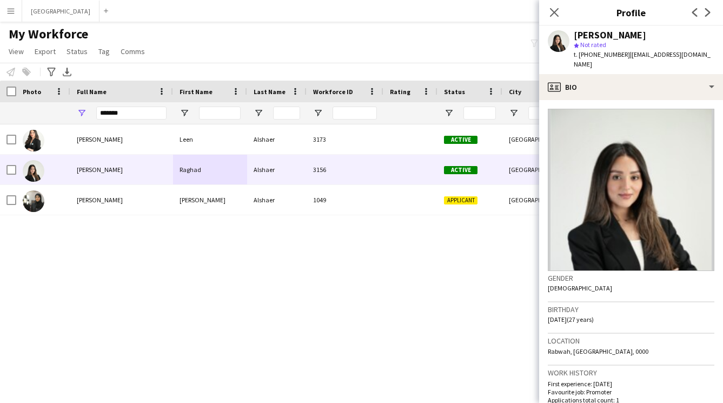
drag, startPoint x: 622, startPoint y: 54, endPoint x: 583, endPoint y: 50, distance: 39.2
click at [583, 50] on span "t. [PHONE_NUMBER]" at bounding box center [602, 54] width 56 height 8
copy span "966594919893"
